Goal: Information Seeking & Learning: Understand process/instructions

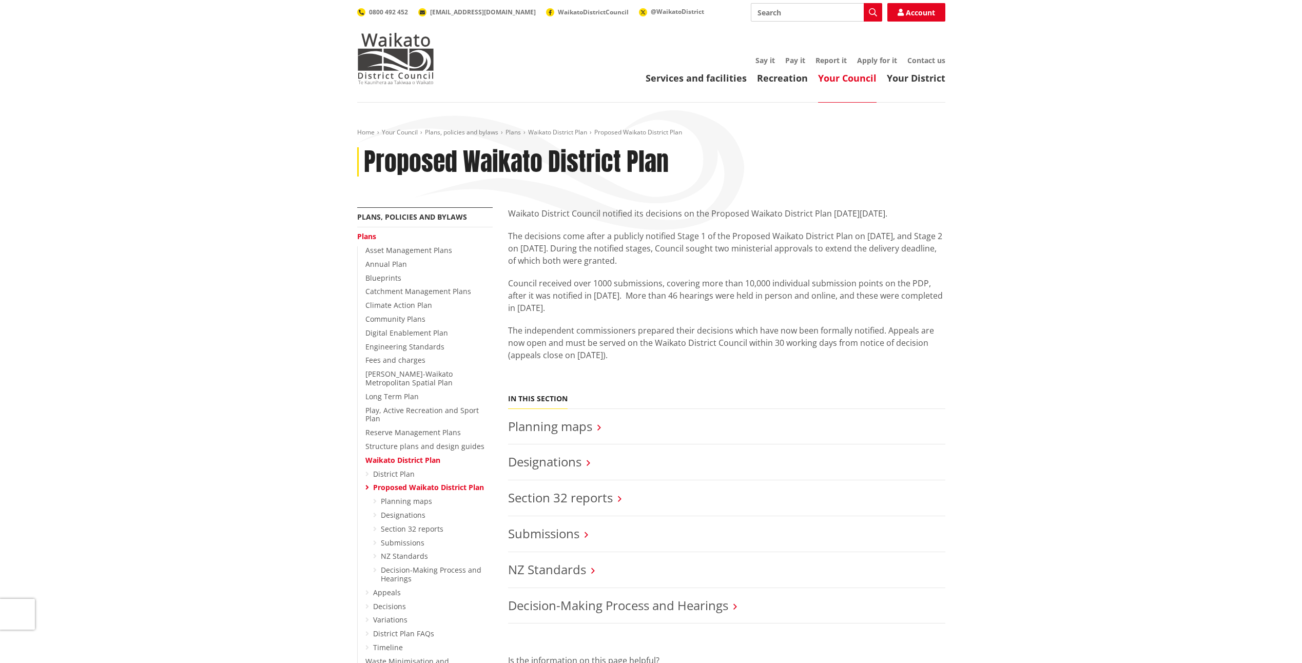
click at [405, 455] on link "Waikato District Plan" at bounding box center [402, 460] width 75 height 10
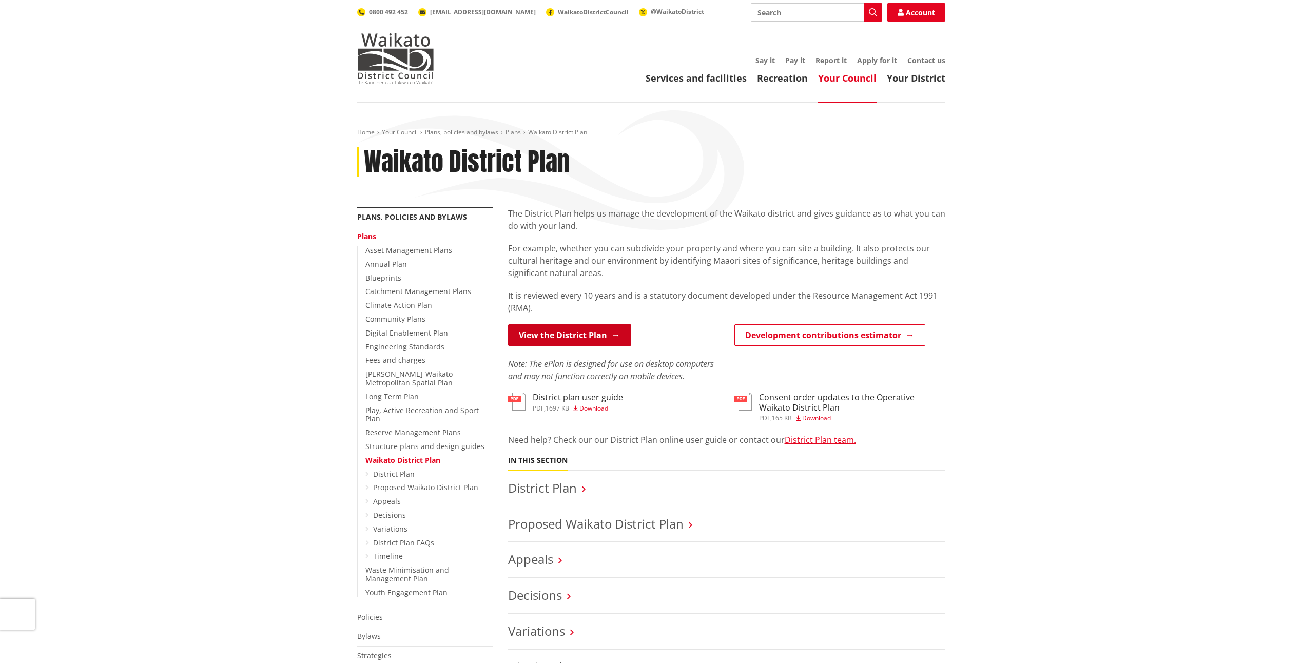
click at [603, 336] on link "View the District Plan" at bounding box center [569, 335] width 123 height 22
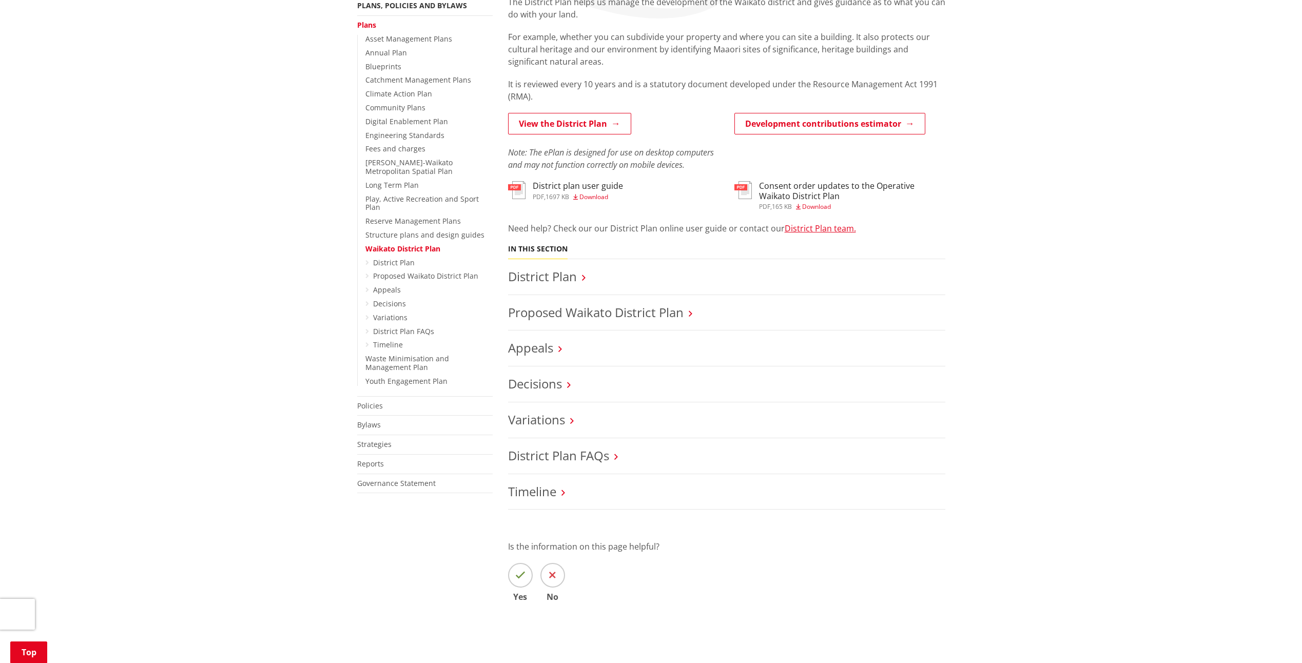
scroll to position [205, 0]
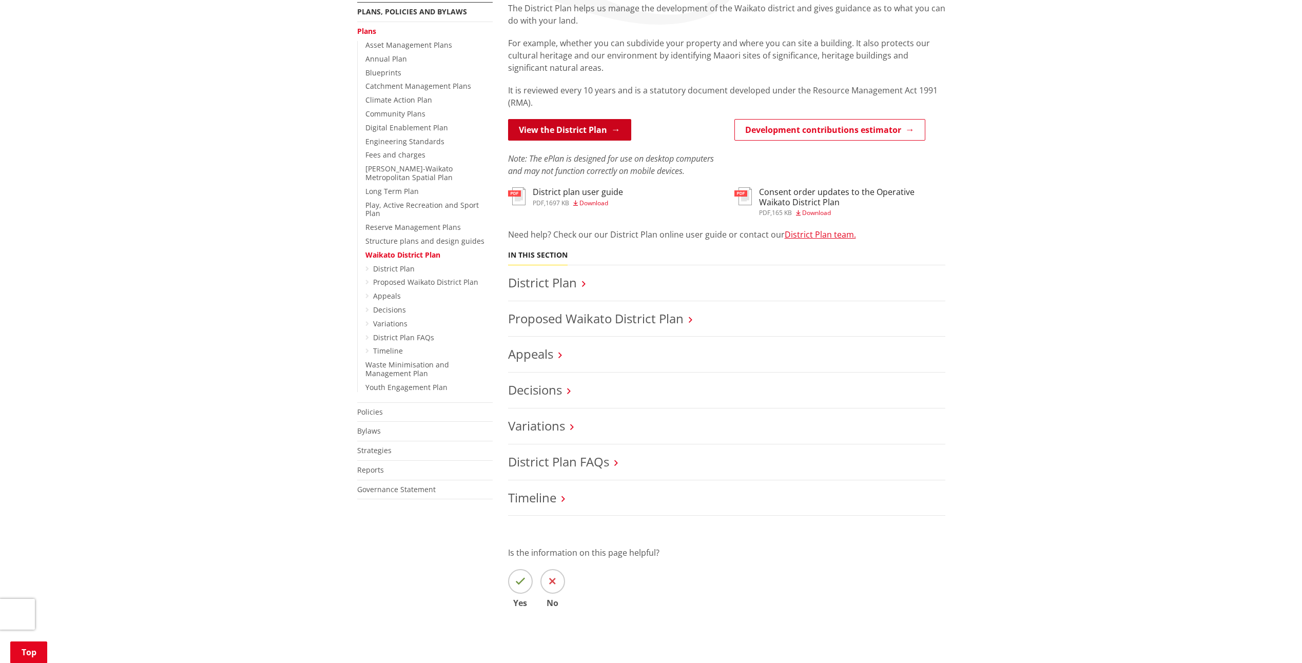
click at [569, 130] on link "View the District Plan" at bounding box center [569, 130] width 123 height 22
